Goal: Participate in discussion

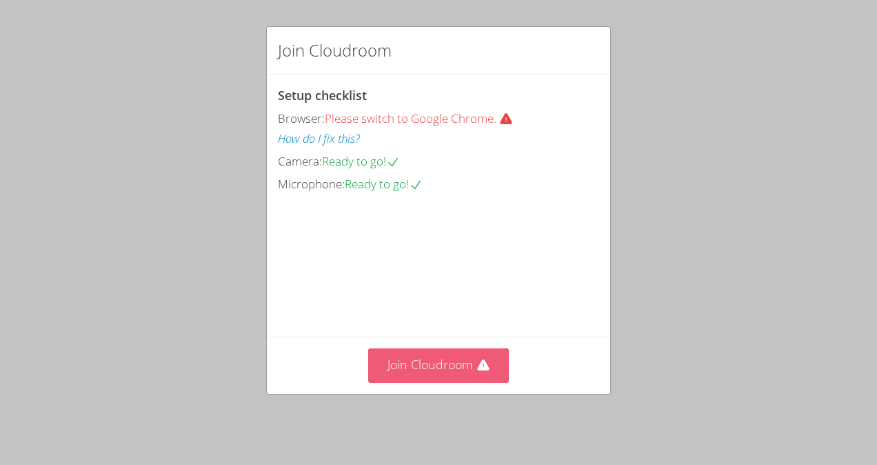
click at [445, 367] on button "Join Cloudroom" at bounding box center [438, 365] width 141 height 34
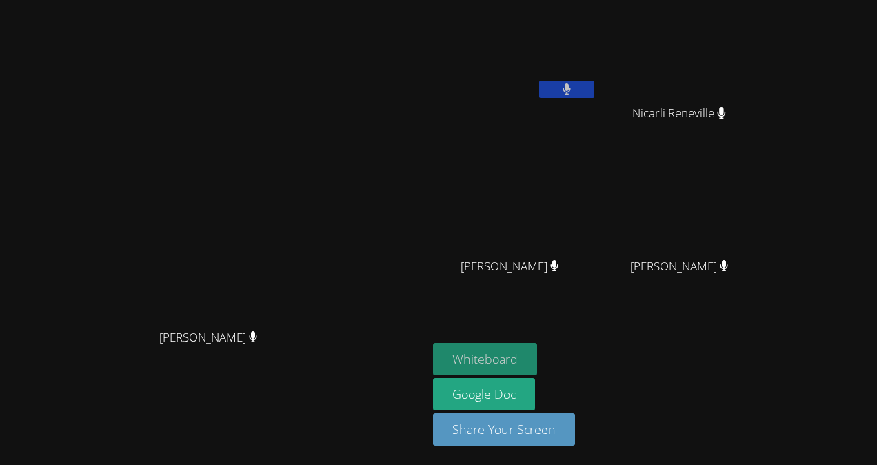
click at [537, 358] on button "Whiteboard" at bounding box center [485, 359] width 104 height 32
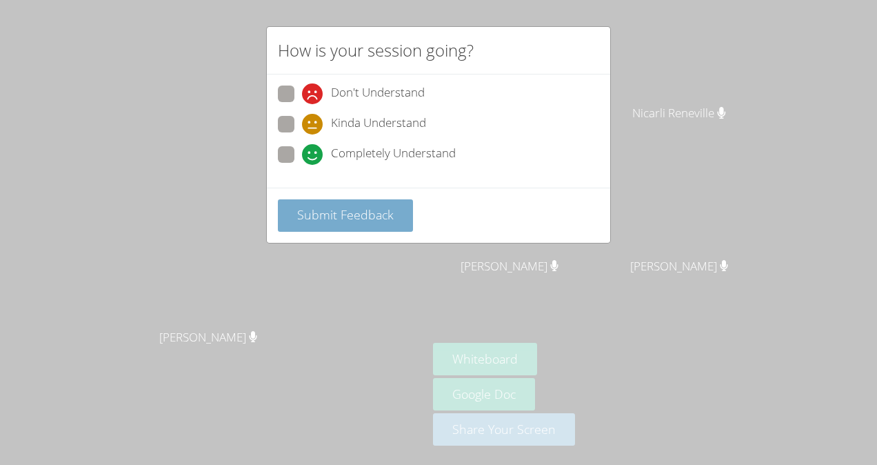
click at [356, 199] on button "Submit Feedback" at bounding box center [345, 215] width 135 height 32
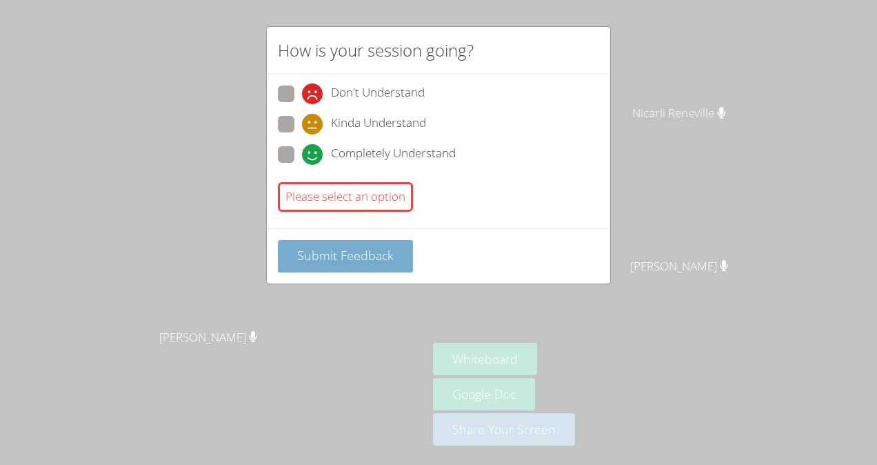
click at [394, 250] on button "Submit Feedback" at bounding box center [345, 256] width 135 height 32
click at [374, 132] on span "Kinda Understand" at bounding box center [378, 124] width 95 height 21
click at [314, 128] on input "Kinda Understand" at bounding box center [308, 122] width 12 height 12
radio input "true"
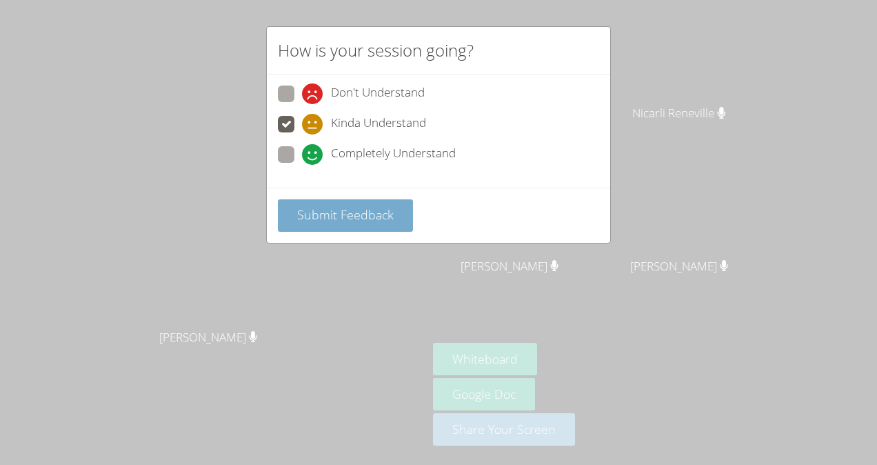
click at [387, 216] on span "Submit Feedback" at bounding box center [345, 214] width 97 height 17
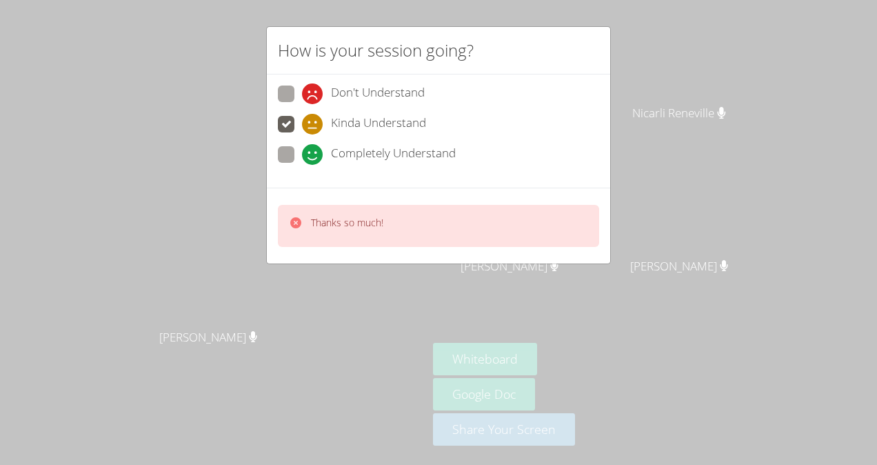
click at [394, 223] on div "Thanks so much!" at bounding box center [438, 226] width 321 height 42
click at [356, 132] on span "Kinda Understand" at bounding box center [378, 124] width 95 height 21
click at [314, 128] on input "Kinda Understand" at bounding box center [308, 122] width 12 height 12
click at [397, 219] on div "Thanks so much!" at bounding box center [438, 226] width 321 height 42
click at [310, 228] on video at bounding box center [213, 205] width 207 height 234
